Goal: Task Accomplishment & Management: Complete application form

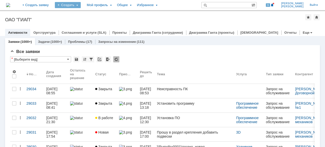
click at [81, 5] on div "Создать" at bounding box center [68, 5] width 26 height 6
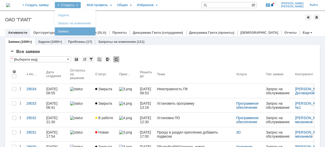
click at [94, 34] on link "Заявка" at bounding box center [75, 31] width 39 height 6
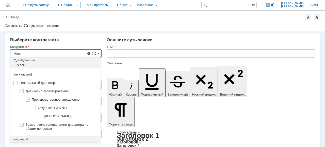
scroll to position [1, 0]
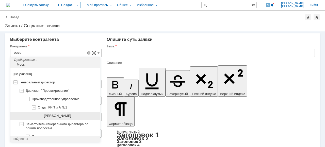
click at [54, 117] on span "[PERSON_NAME]" at bounding box center [57, 116] width 27 height 4
type input "[PERSON_NAME]"
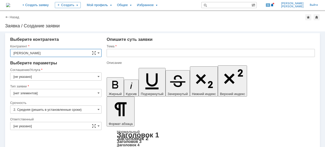
type input "[GEOGRAPHIC_DATA]"
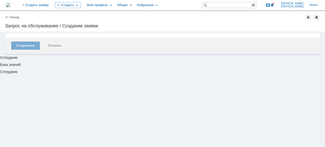
scroll to position [0, 0]
click at [138, 54] on div "Внимание! Сохранить Отмена" at bounding box center [162, 43] width 325 height 24
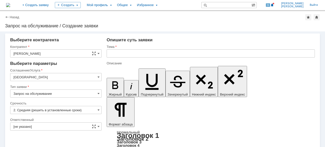
click at [137, 49] on div "Тема" at bounding box center [211, 47] width 208 height 5
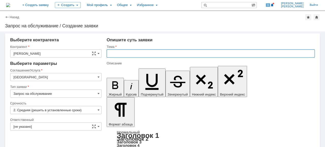
click at [136, 52] on input "text" at bounding box center [211, 53] width 208 height 8
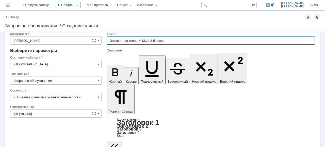
type input "Закончился тонер М МФУ 3-й этаж."
click at [97, 113] on span at bounding box center [98, 114] width 2 height 4
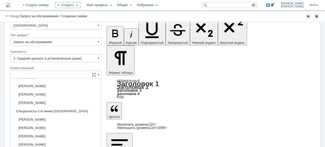
scroll to position [16, 0]
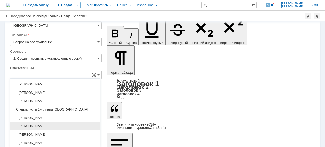
click at [59, 124] on span "[PERSON_NAME]" at bounding box center [54, 126] width 83 height 4
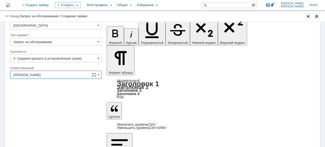
scroll to position [3, 0]
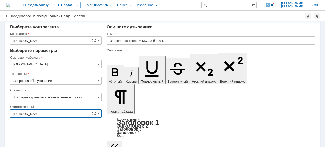
type input "[PERSON_NAME]"
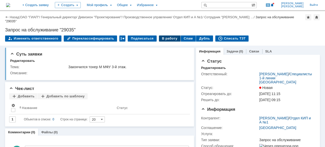
click at [161, 38] on div "В работу" at bounding box center [170, 39] width 22 height 6
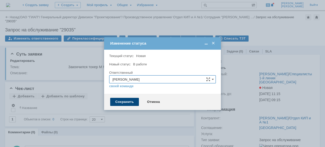
click at [126, 102] on div "Сохранить" at bounding box center [124, 102] width 29 height 8
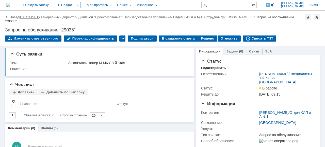
click at [32, 18] on link "ОАО "ГИАП"" at bounding box center [29, 17] width 19 height 4
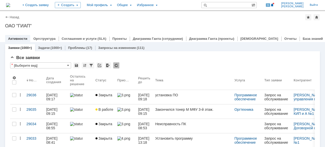
click at [81, 1] on div "Создать" at bounding box center [68, 5] width 26 height 10
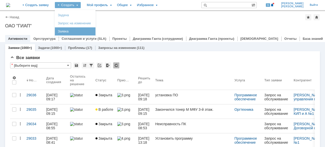
click at [87, 32] on link "Заявка" at bounding box center [75, 31] width 39 height 6
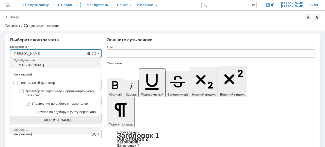
click at [86, 123] on div "[PERSON_NAME]" at bounding box center [55, 120] width 90 height 8
type input "[PERSON_NAME]"
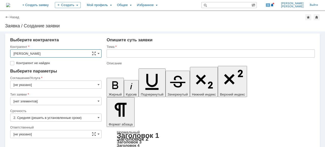
type input "[GEOGRAPHIC_DATA]"
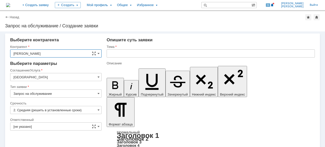
click at [96, 77] on input "[GEOGRAPHIC_DATA]" at bounding box center [55, 77] width 91 height 8
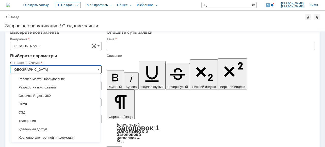
scroll to position [120, 0]
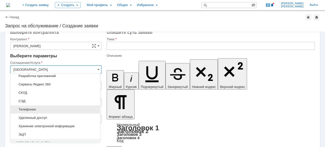
click at [64, 108] on span "Телефония" at bounding box center [54, 110] width 83 height 4
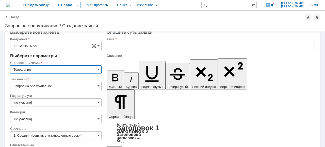
type input "Телефония"
click at [97, 103] on span at bounding box center [98, 102] width 2 height 4
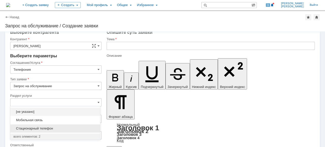
click at [69, 128] on span "Стационарный телефон" at bounding box center [54, 129] width 83 height 4
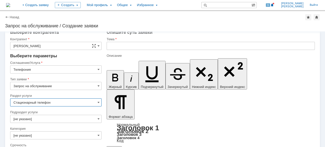
type input "Стационарный телефон"
click at [93, 121] on input "[не указано]" at bounding box center [55, 119] width 91 height 8
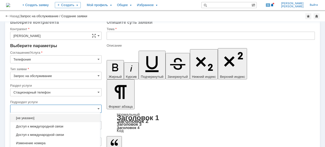
scroll to position [45, 0]
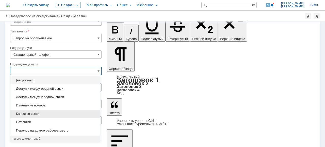
click at [69, 113] on span "Качество связи" at bounding box center [54, 114] width 83 height 4
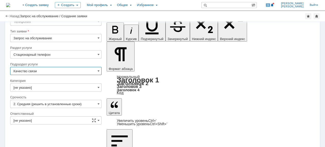
type input "Качество связи"
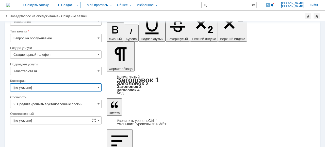
click at [88, 90] on input "[не указано]" at bounding box center [55, 87] width 91 height 8
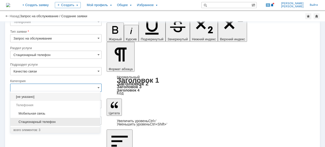
click at [68, 122] on span "Стационарный телефон" at bounding box center [54, 122] width 83 height 4
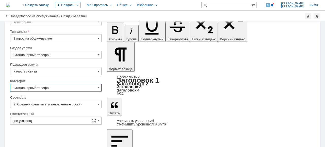
type input "Стационарный телефон"
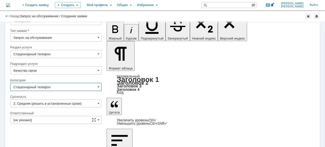
scroll to position [45, 0]
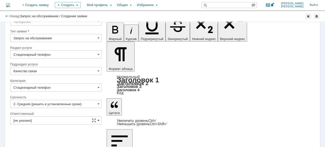
click at [98, 119] on span at bounding box center [98, 121] width 2 height 4
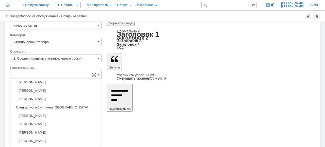
scroll to position [19, 0]
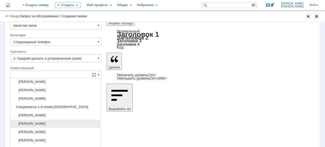
click at [69, 120] on div "[PERSON_NAME]" at bounding box center [55, 124] width 90 height 8
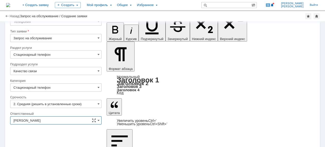
type input "[PERSON_NAME]"
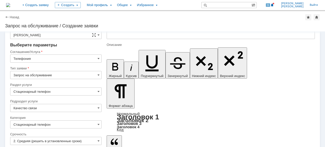
scroll to position [0, 0]
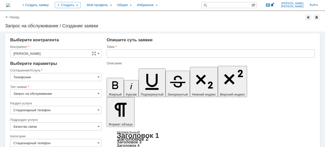
drag, startPoint x: 121, startPoint y: 52, endPoint x: 176, endPoint y: 67, distance: 57.1
click at [122, 52] on input "text" at bounding box center [211, 53] width 208 height 8
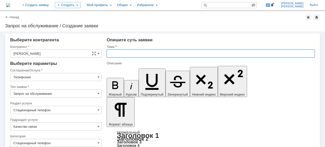
click at [120, 51] on input "text" at bounding box center [211, 53] width 208 height 8
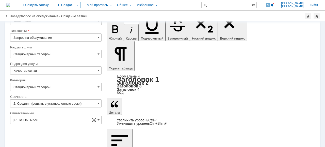
scroll to position [45, 0]
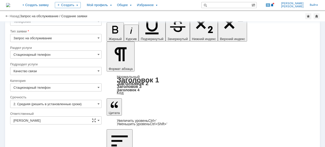
type input "Не работает стационарный телефон (ошибка 003)."
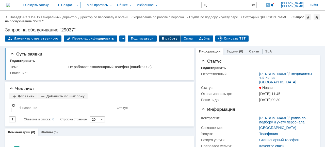
click at [166, 38] on div "В работу" at bounding box center [170, 39] width 22 height 6
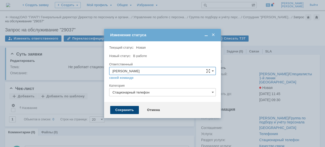
click at [123, 113] on div "Сохранить" at bounding box center [124, 110] width 29 height 8
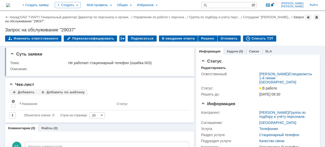
click at [32, 16] on link "ОАО "ГИАП"" at bounding box center [29, 17] width 19 height 4
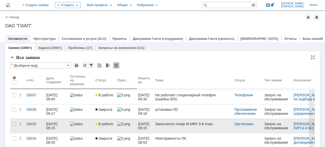
click at [94, 130] on link "В работе" at bounding box center [104, 126] width 22 height 14
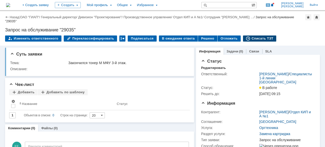
click at [260, 37] on div "Списать ТЗТ" at bounding box center [259, 39] width 33 height 6
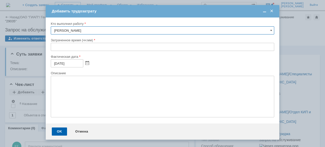
click at [52, 47] on input "text" at bounding box center [162, 47] width 223 height 8
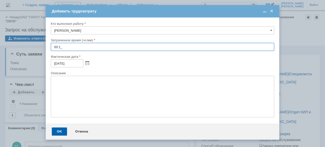
type input "00:10"
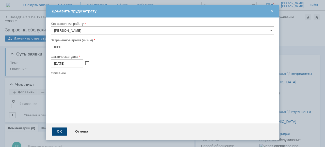
click at [54, 133] on div "OK" at bounding box center [59, 132] width 15 height 8
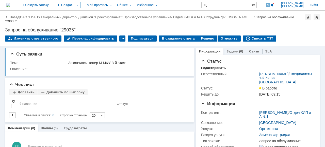
click at [199, 35] on div "Назад | ОАО "ГИАП" / Генеральный директор / Дивизион "Проектирование" / Произво…" at bounding box center [162, 28] width 325 height 35
click at [199, 37] on div "Решено" at bounding box center [207, 39] width 19 height 6
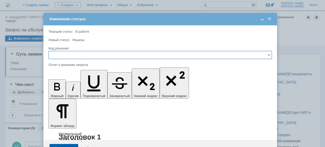
click at [56, 55] on input "text" at bounding box center [159, 55] width 223 height 8
click at [63, 92] on div "Решено" at bounding box center [160, 89] width 223 height 8
type input "Решено"
click at [66, 144] on div "Сохранить" at bounding box center [63, 148] width 29 height 8
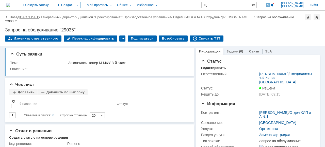
click at [25, 18] on link "ОАО "ГИАП"" at bounding box center [29, 17] width 19 height 4
